Goal: Task Accomplishment & Management: Manage account settings

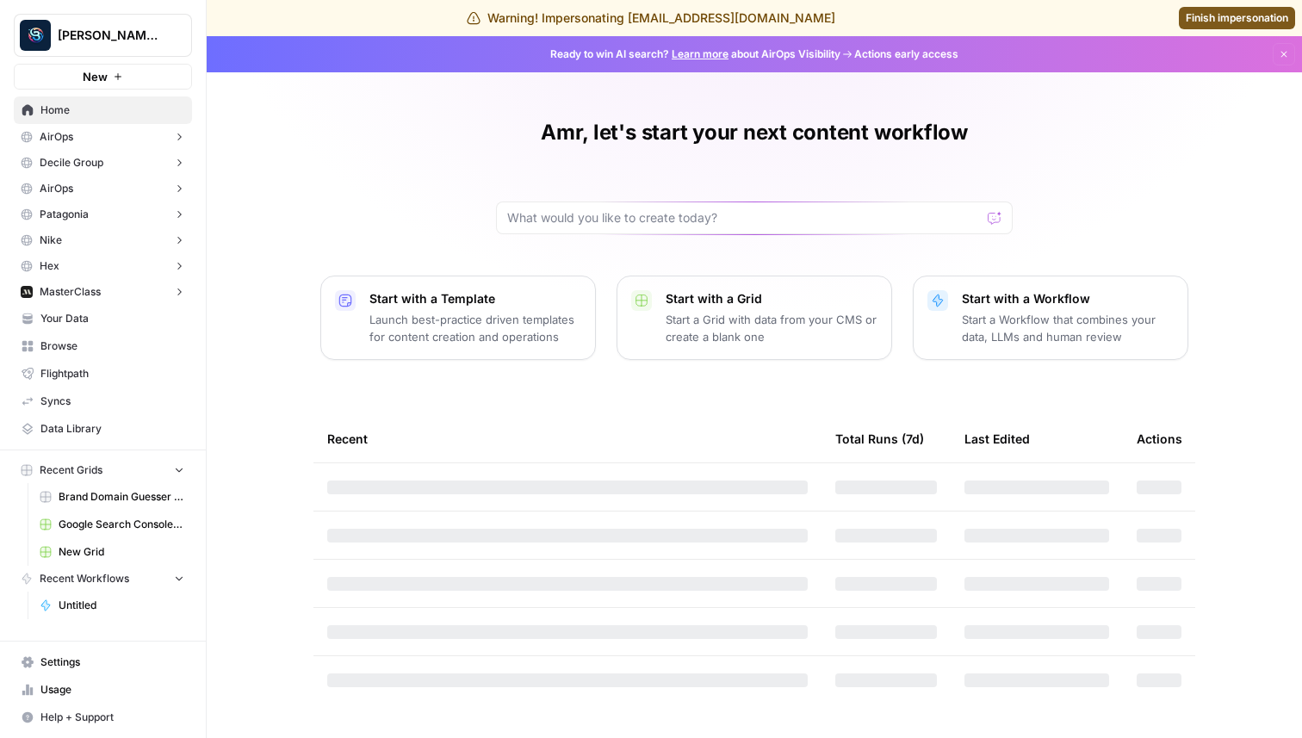
click at [107, 40] on span "[PERSON_NAME] Personal" at bounding box center [110, 35] width 104 height 17
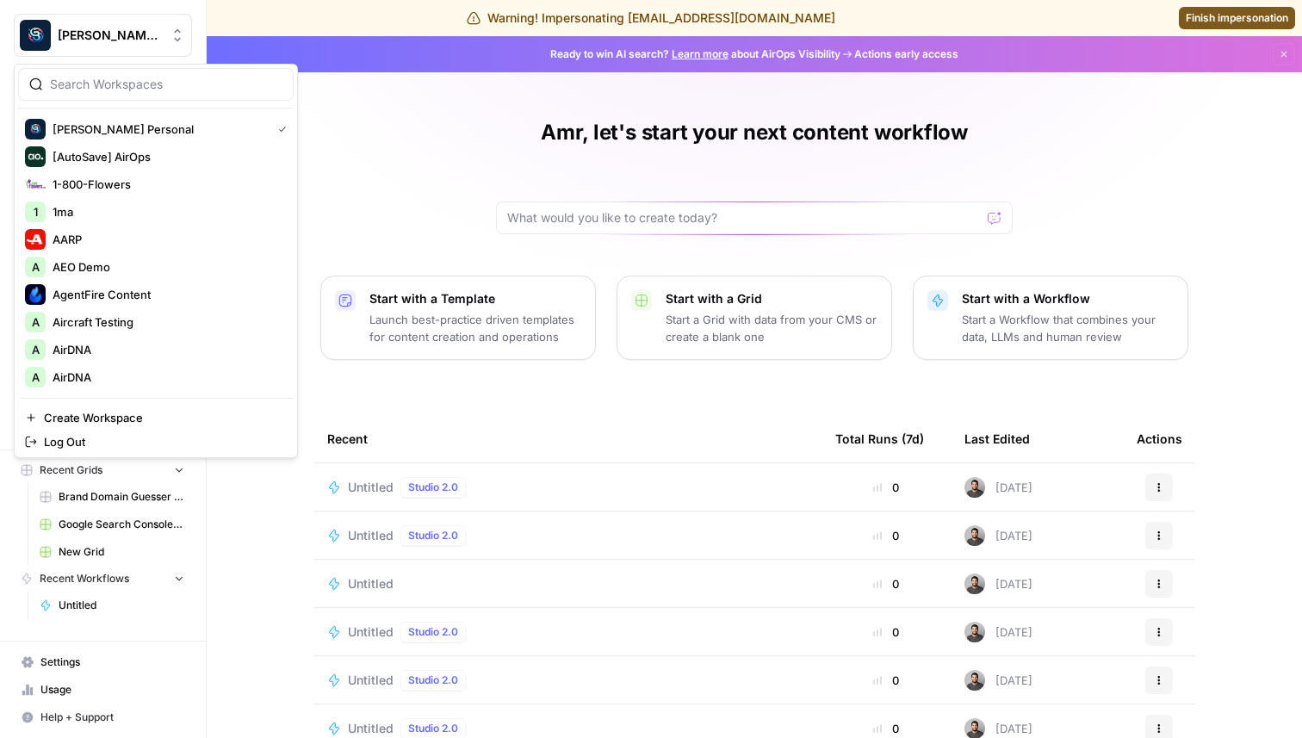
click at [108, 92] on input "search" at bounding box center [166, 84] width 232 height 17
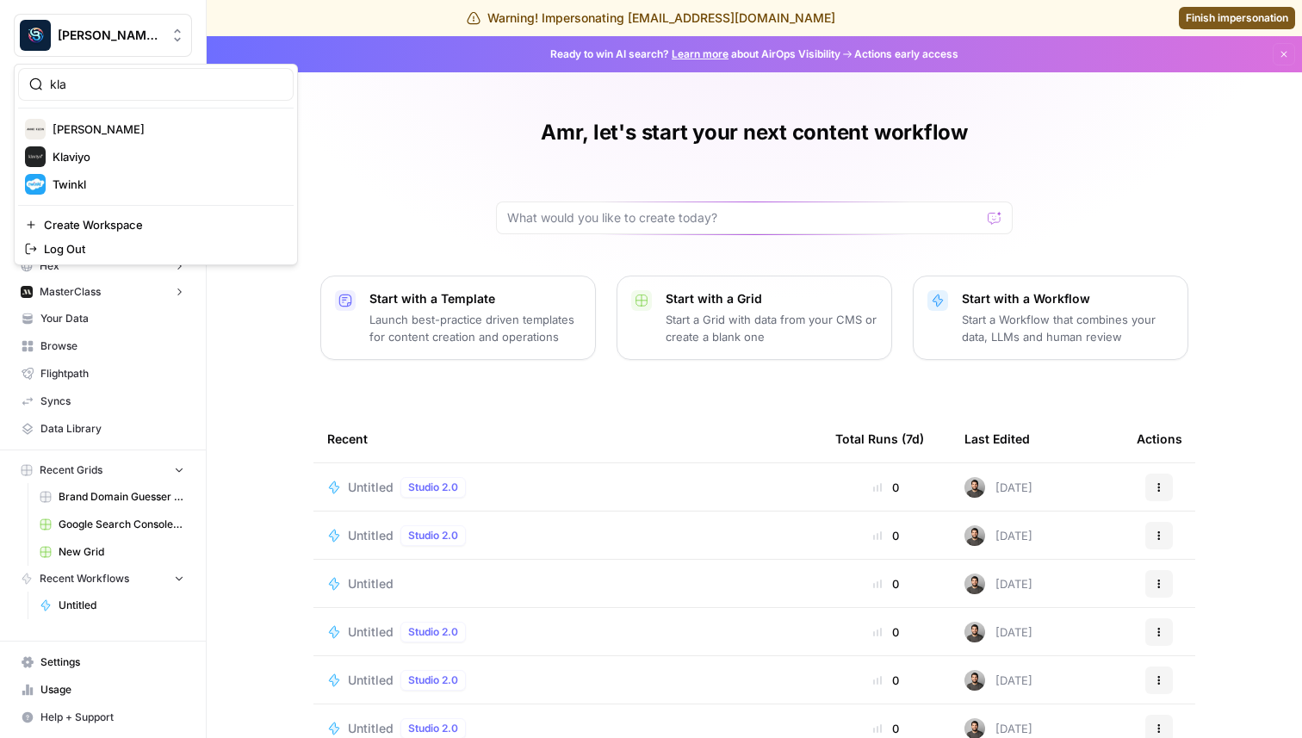
type input "kla"
click at [81, 135] on span "Klaviyo" at bounding box center [166, 129] width 227 height 17
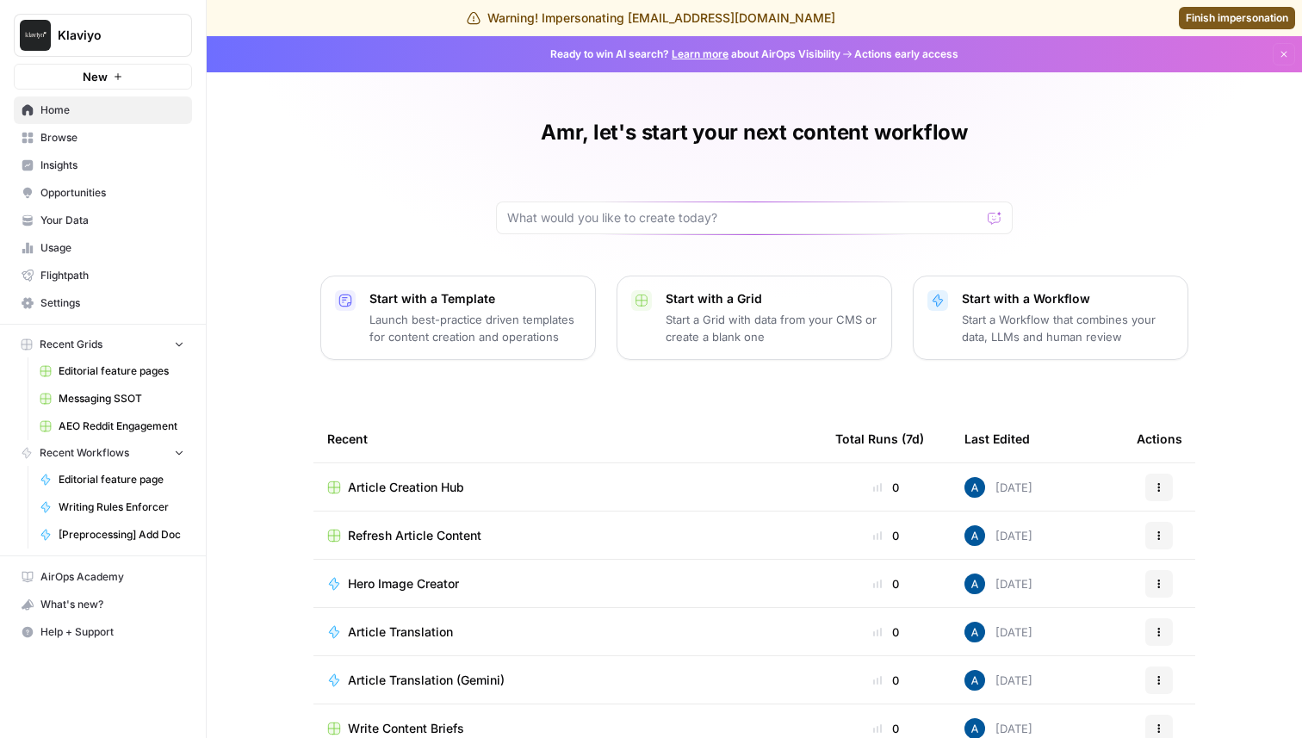
click at [81, 172] on span "Insights" at bounding box center [112, 165] width 144 height 15
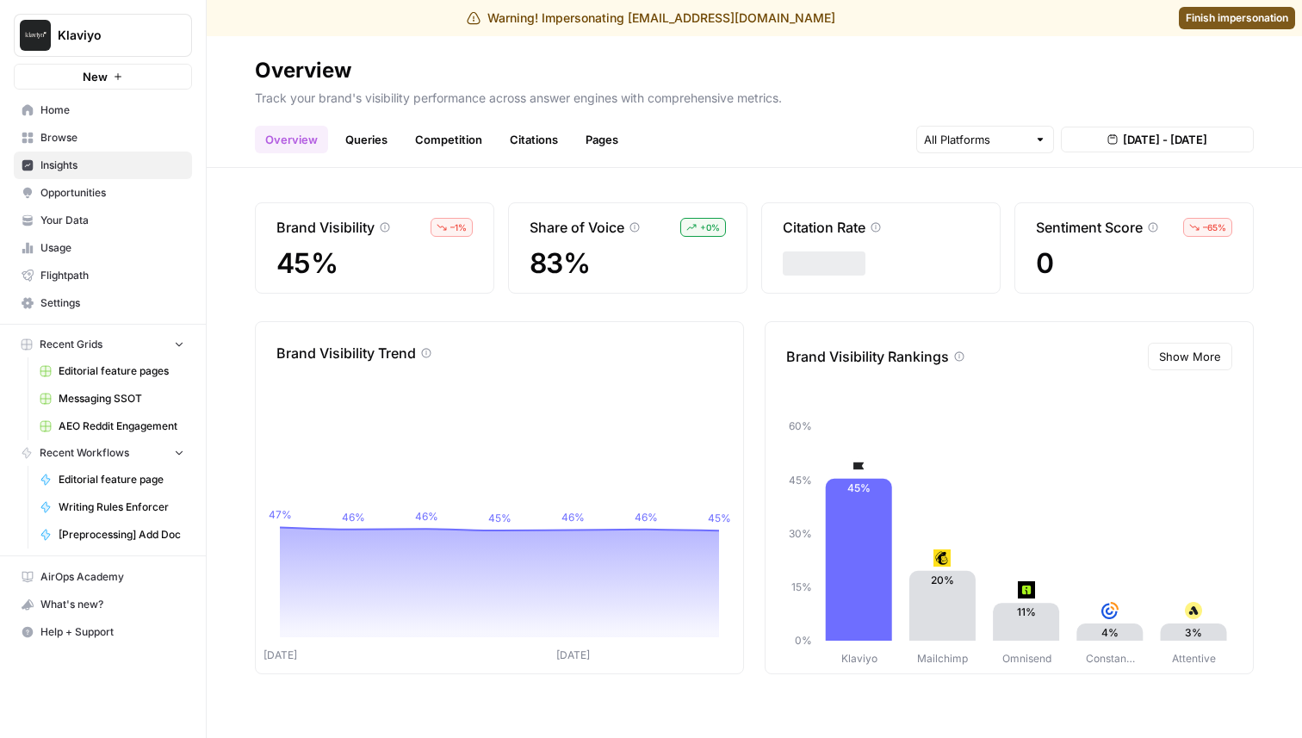
click at [349, 141] on link "Queries" at bounding box center [366, 140] width 63 height 28
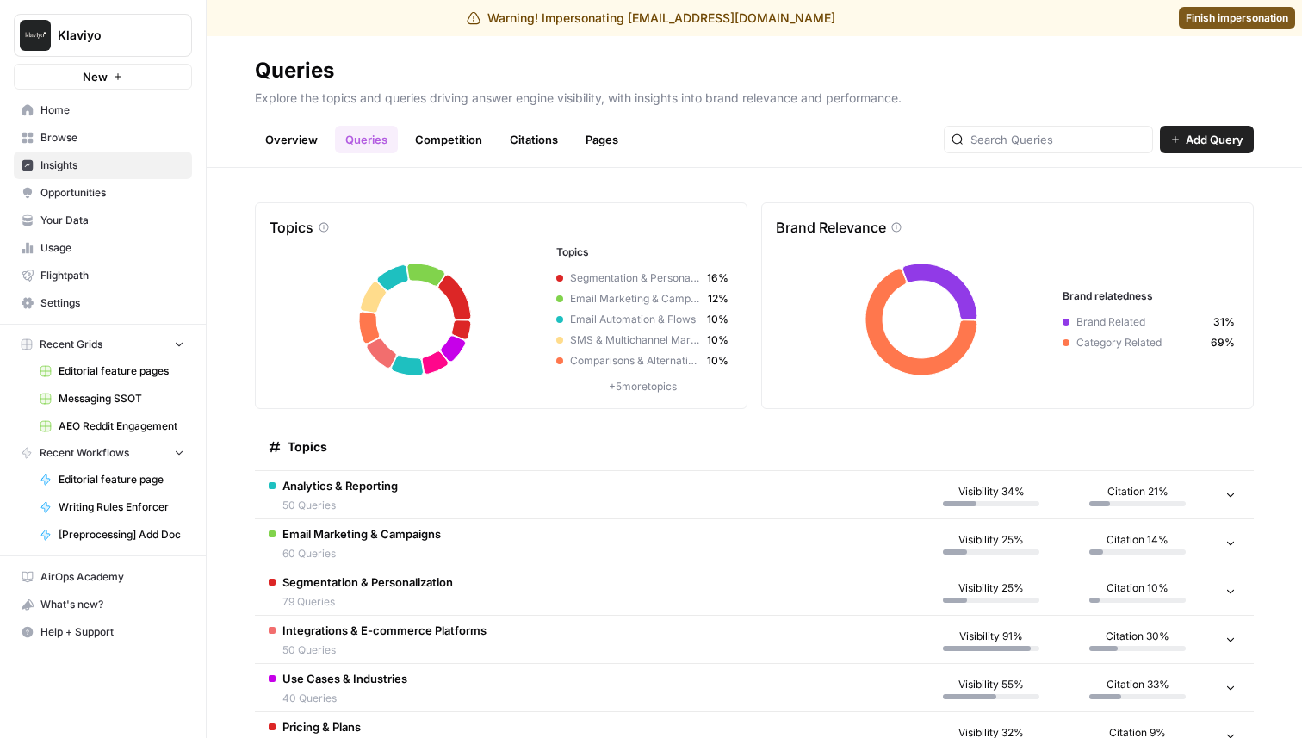
click at [387, 498] on span "50 Queries" at bounding box center [339, 505] width 115 height 15
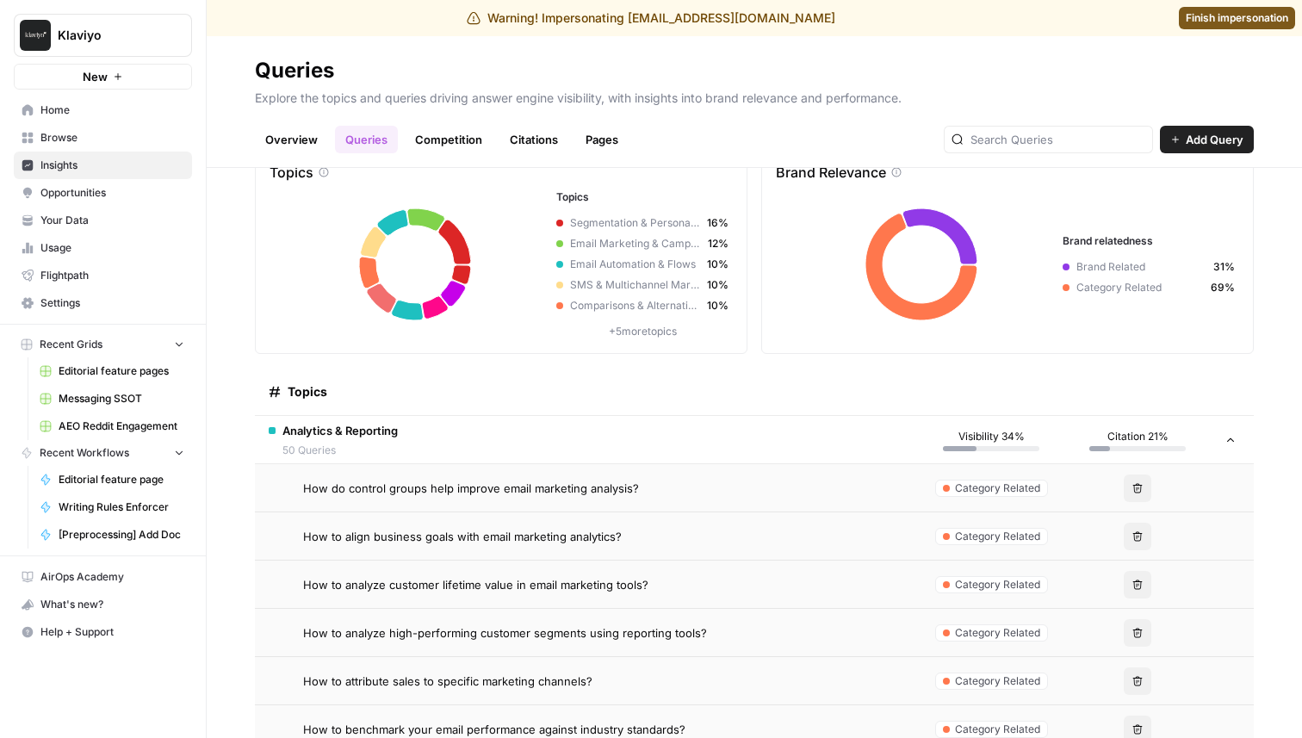
scroll to position [53, 0]
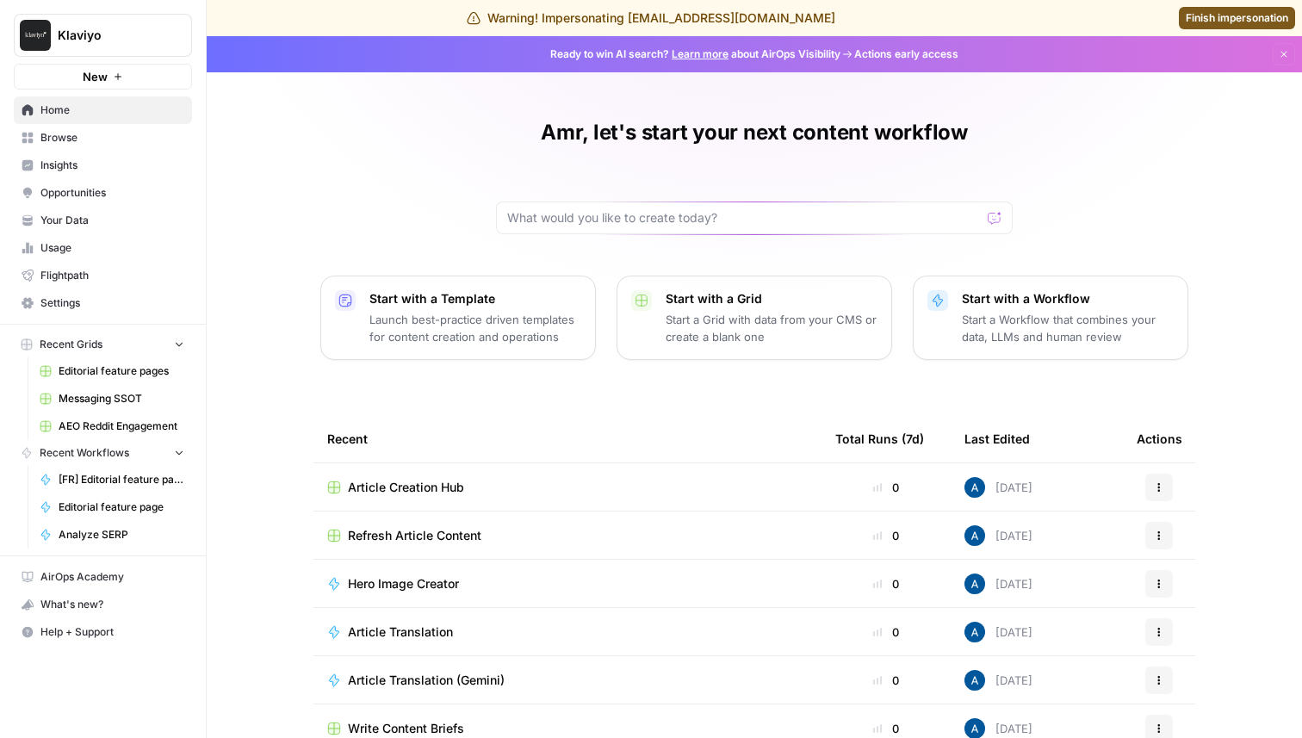
click at [1209, 24] on span "Finish impersonation" at bounding box center [1236, 17] width 102 height 15
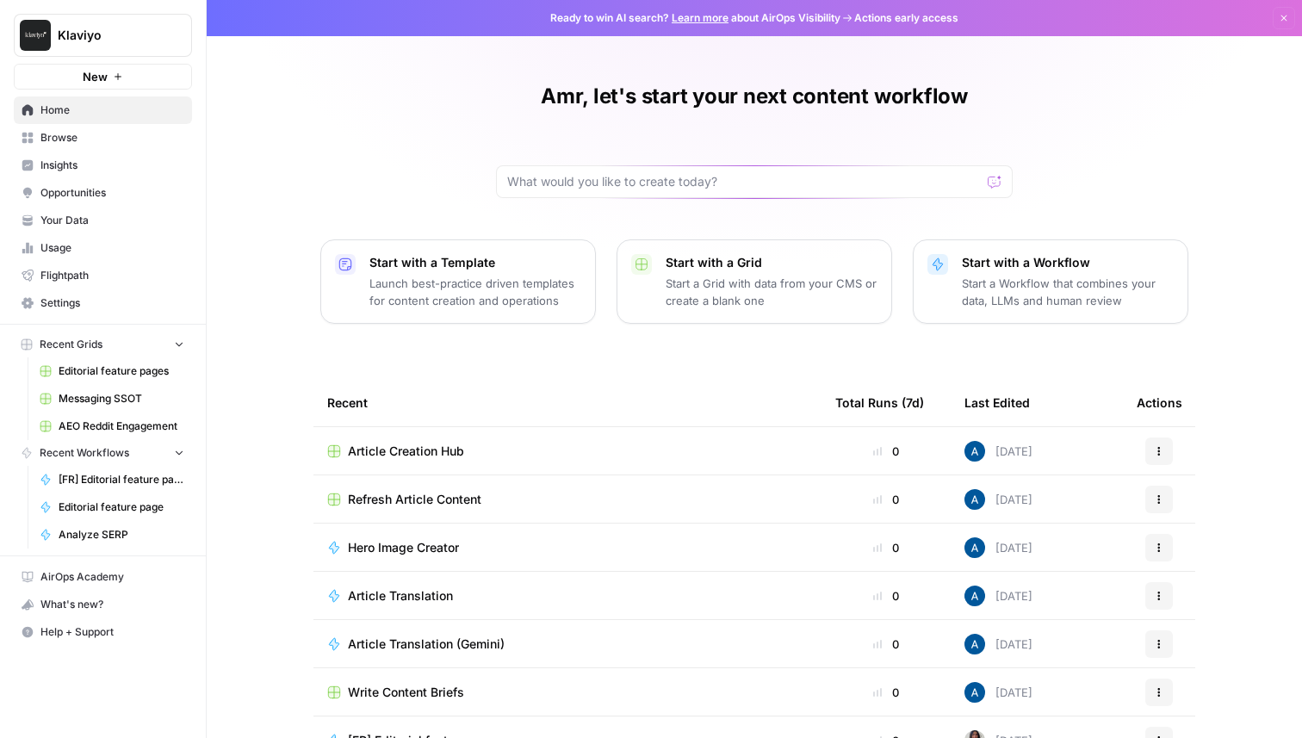
click at [132, 33] on span "Klaviyo" at bounding box center [110, 35] width 104 height 17
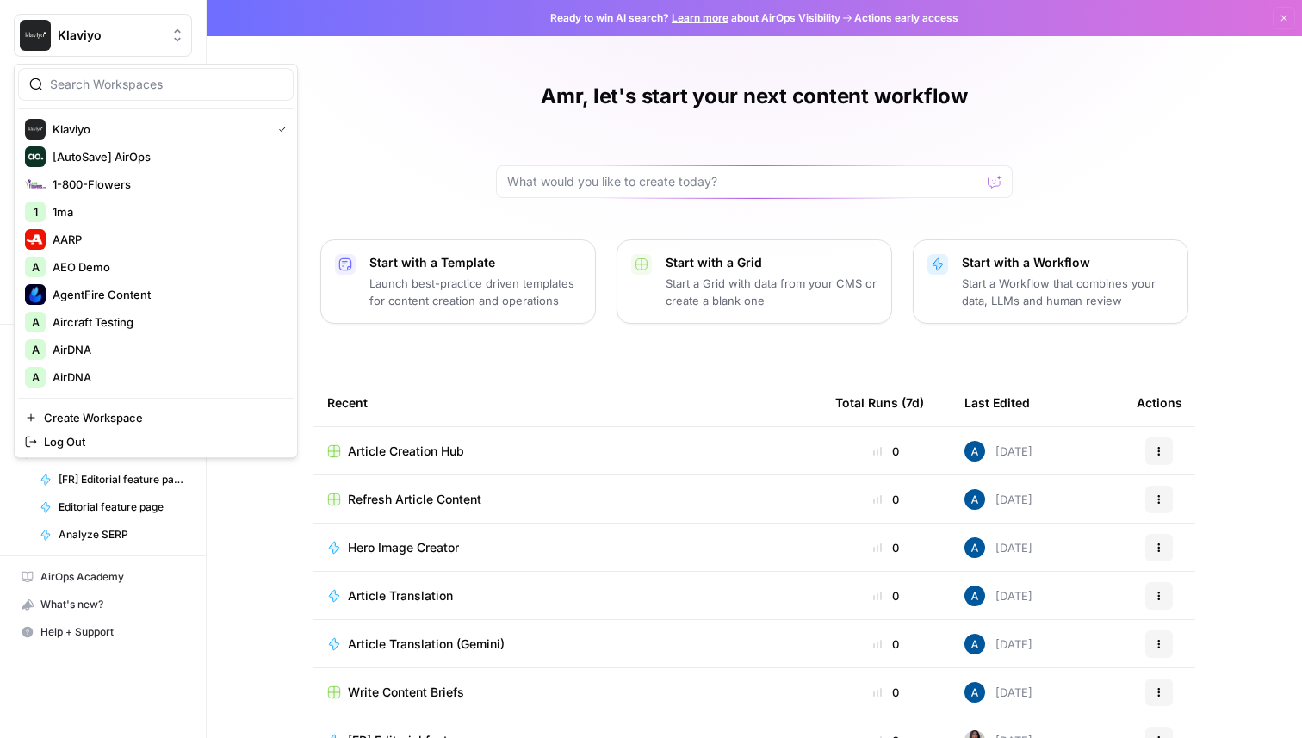
type input "e"
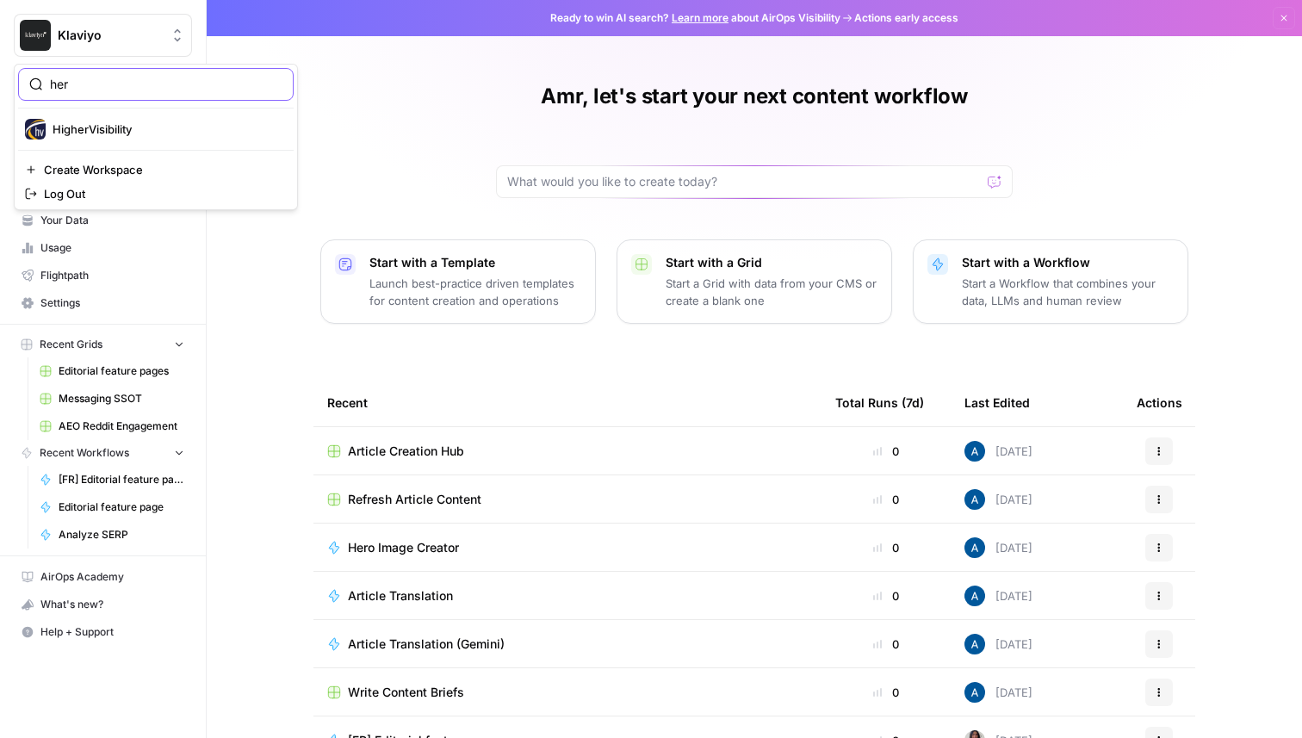
click at [101, 83] on input "her" at bounding box center [166, 84] width 232 height 17
type input "h"
type input "ber"
click at [121, 126] on span "[PERSON_NAME] Personal" at bounding box center [166, 129] width 227 height 17
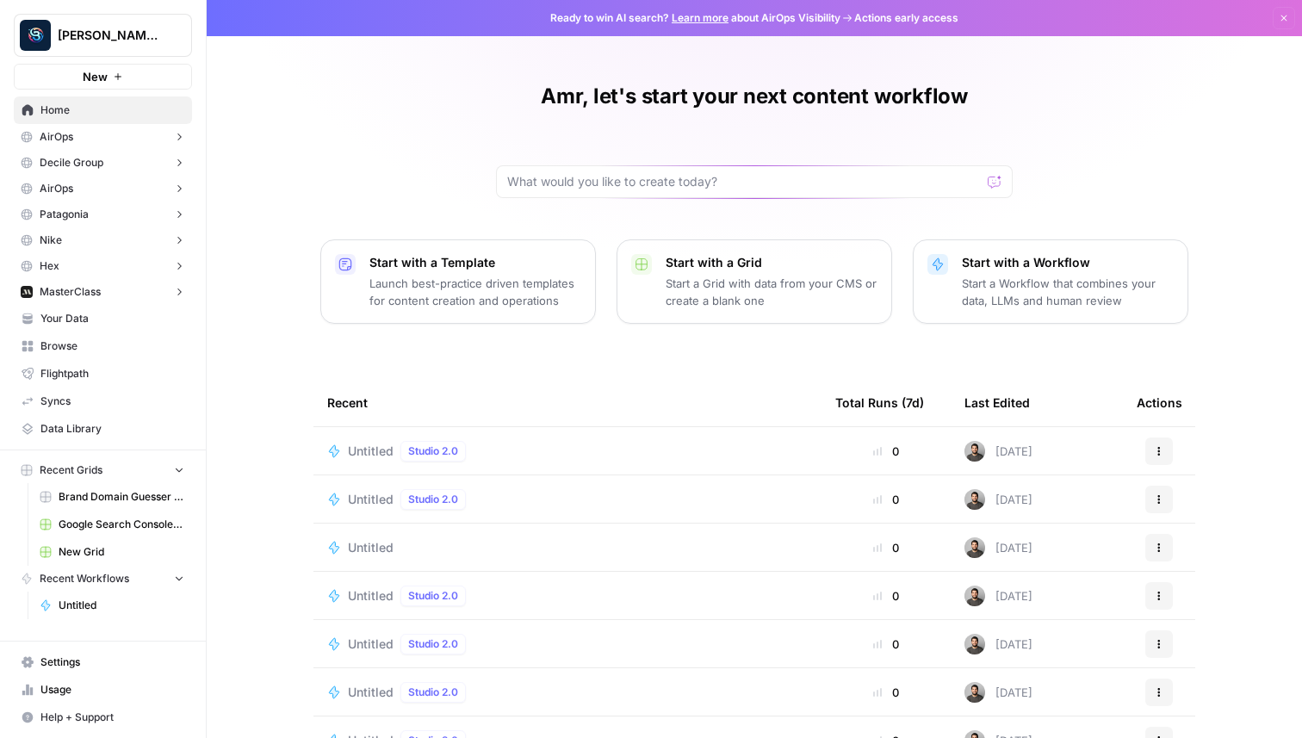
click at [91, 667] on span "Settings" at bounding box center [112, 661] width 144 height 15
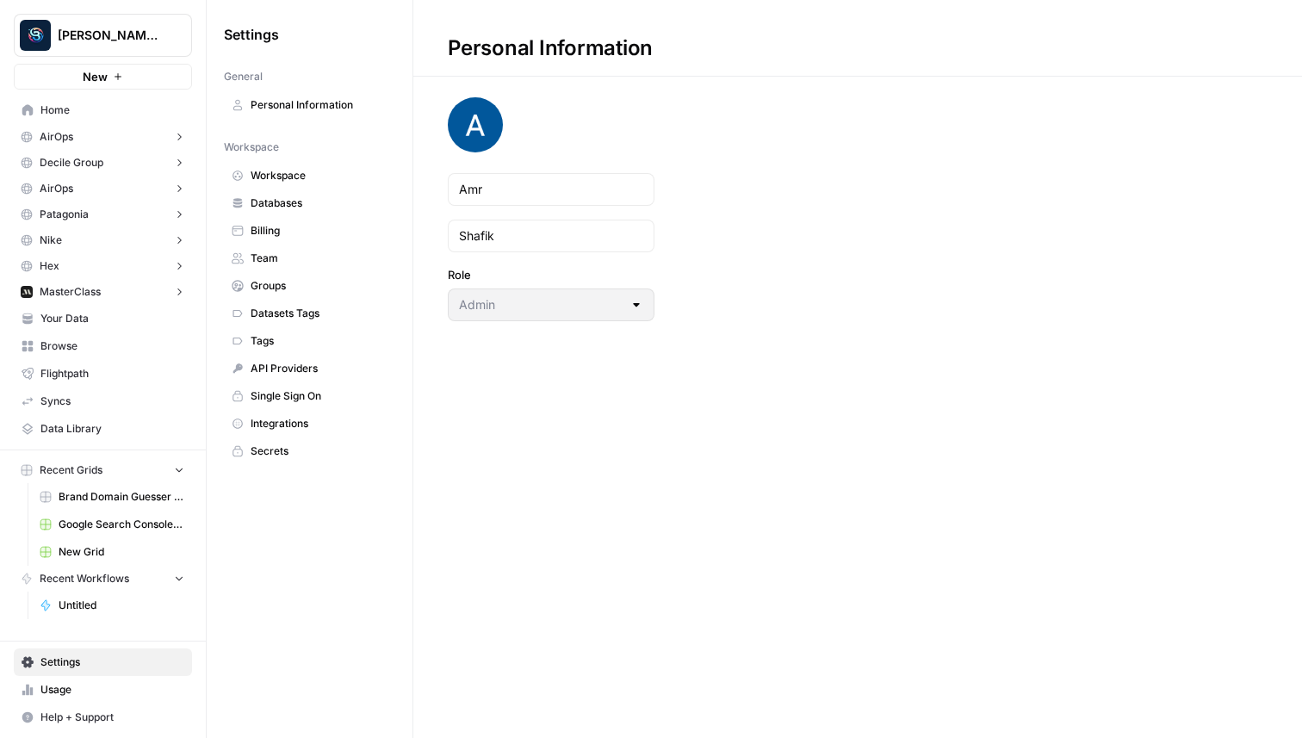
click at [296, 202] on span "Databases" at bounding box center [318, 202] width 137 height 15
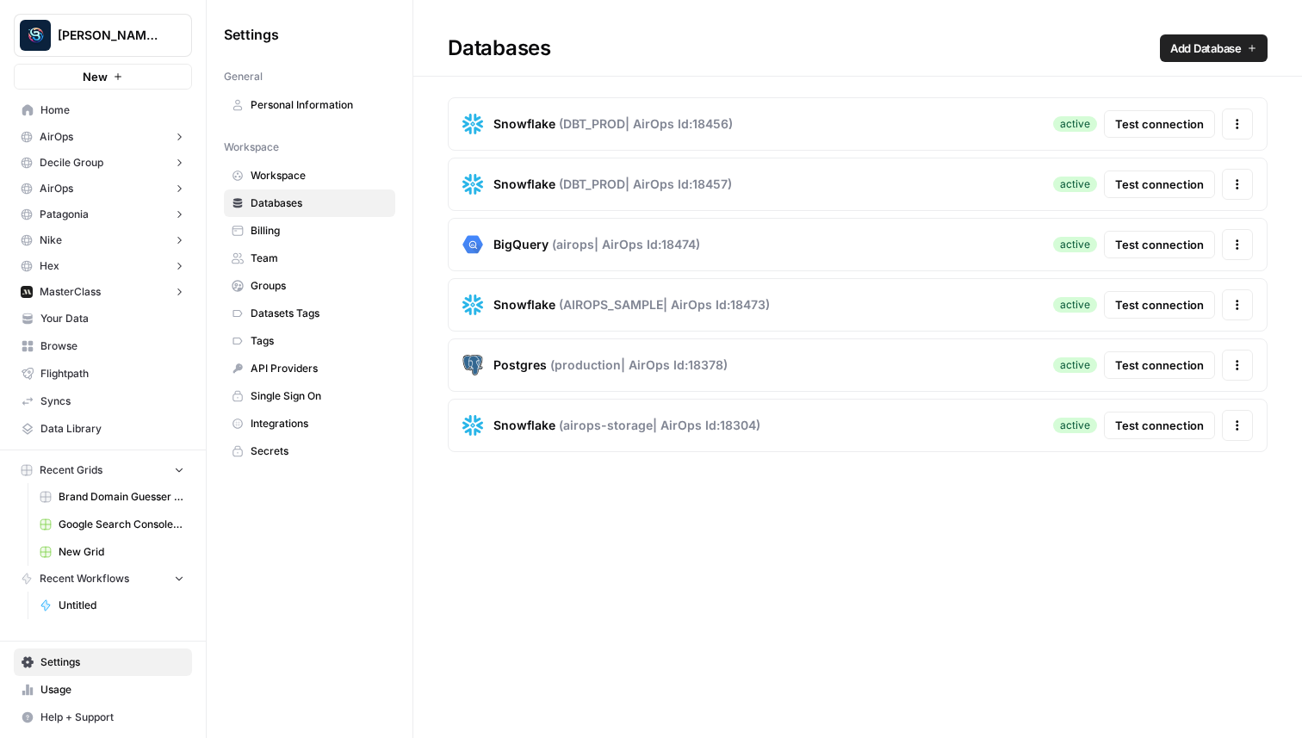
click at [1133, 122] on span "Test connection" at bounding box center [1159, 123] width 89 height 17
click at [79, 102] on span "Home" at bounding box center [112, 109] width 144 height 15
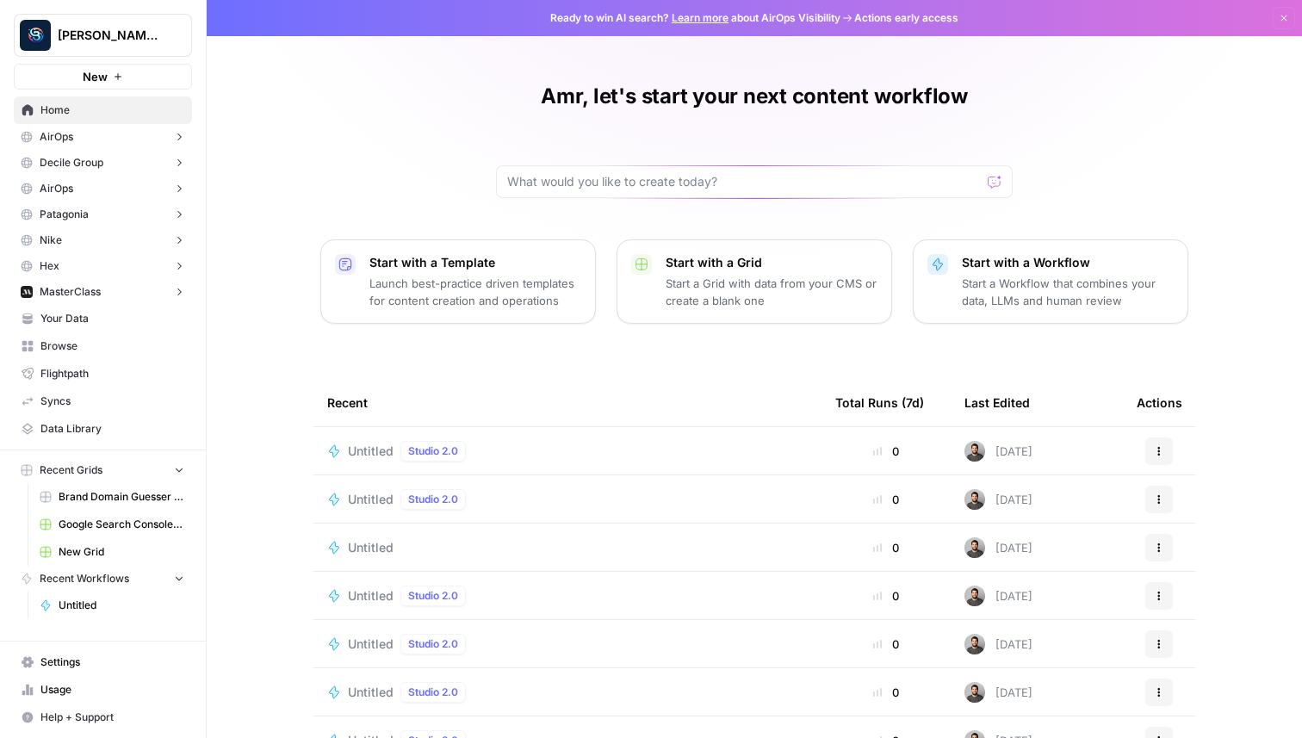
click at [92, 26] on button "[PERSON_NAME] Personal" at bounding box center [103, 35] width 178 height 43
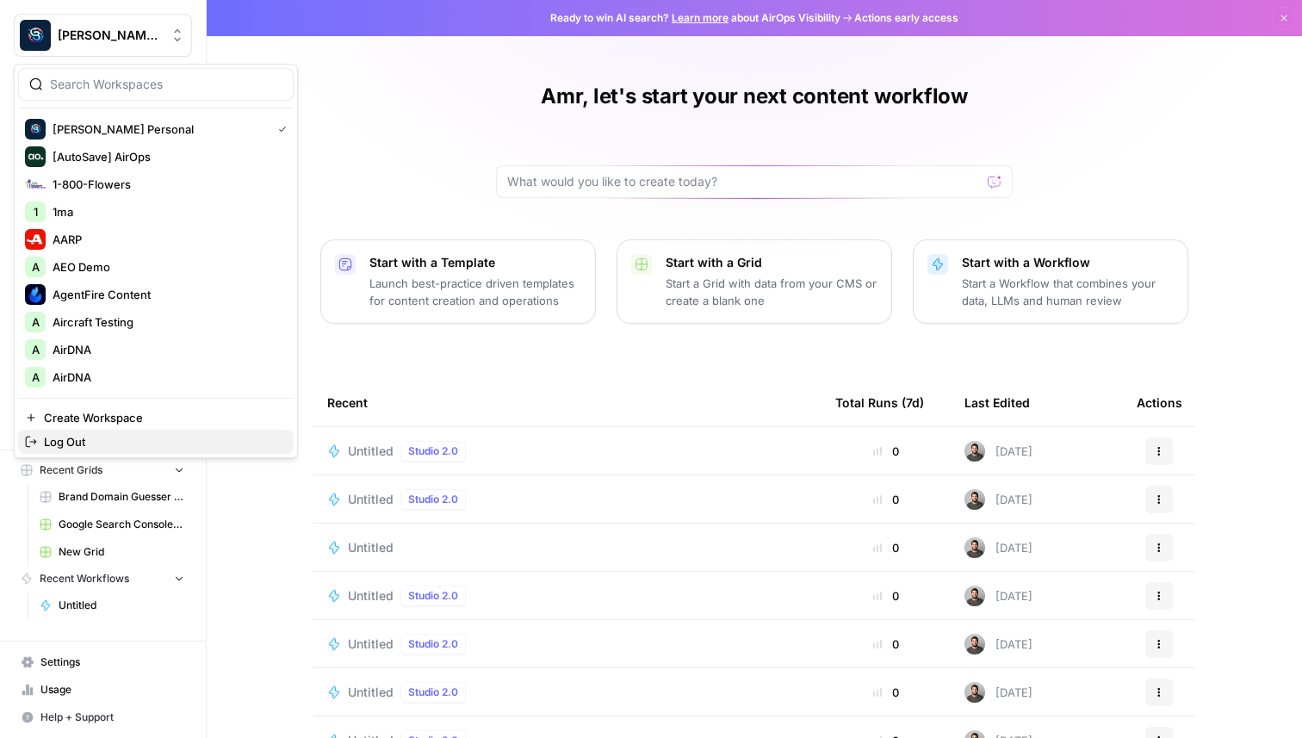
click at [130, 438] on span "Log Out" at bounding box center [162, 441] width 236 height 17
